Goal: Check status: Check status

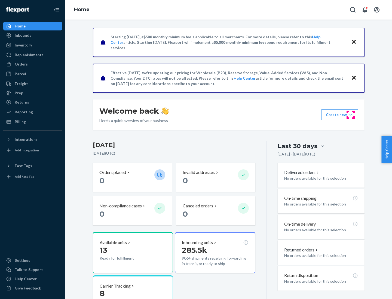
click at [351, 115] on button "Create new Create new inbound Create new order Create new product" at bounding box center [339, 114] width 37 height 11
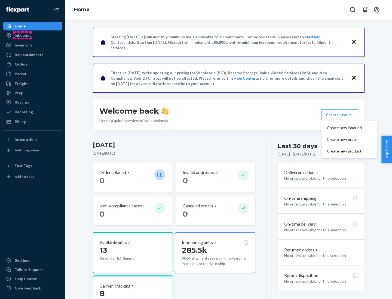
click at [23, 35] on div "Inbounds" at bounding box center [23, 35] width 17 height 5
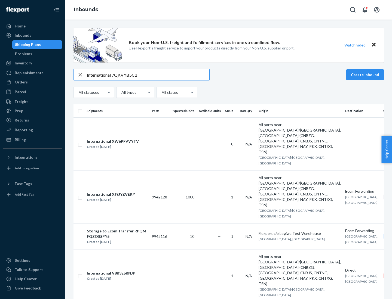
type input "International 7QKVYB5C29"
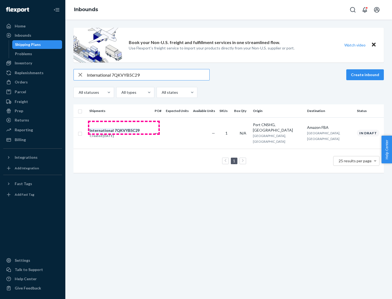
click at [124, 133] on div "Created [DATE]" at bounding box center [115, 135] width 50 height 5
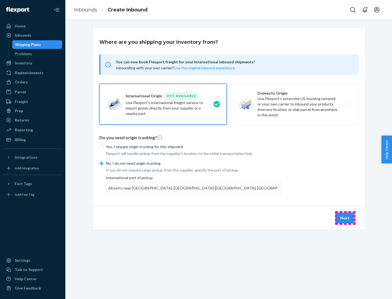
click at [345, 218] on button "Next" at bounding box center [345, 218] width 19 height 11
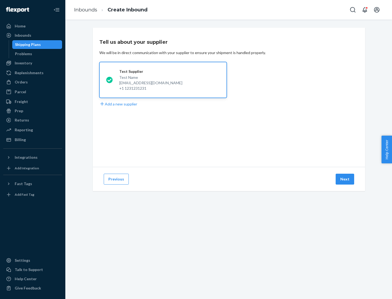
click at [345, 179] on button "Next" at bounding box center [345, 179] width 19 height 11
